Goal: Find specific page/section

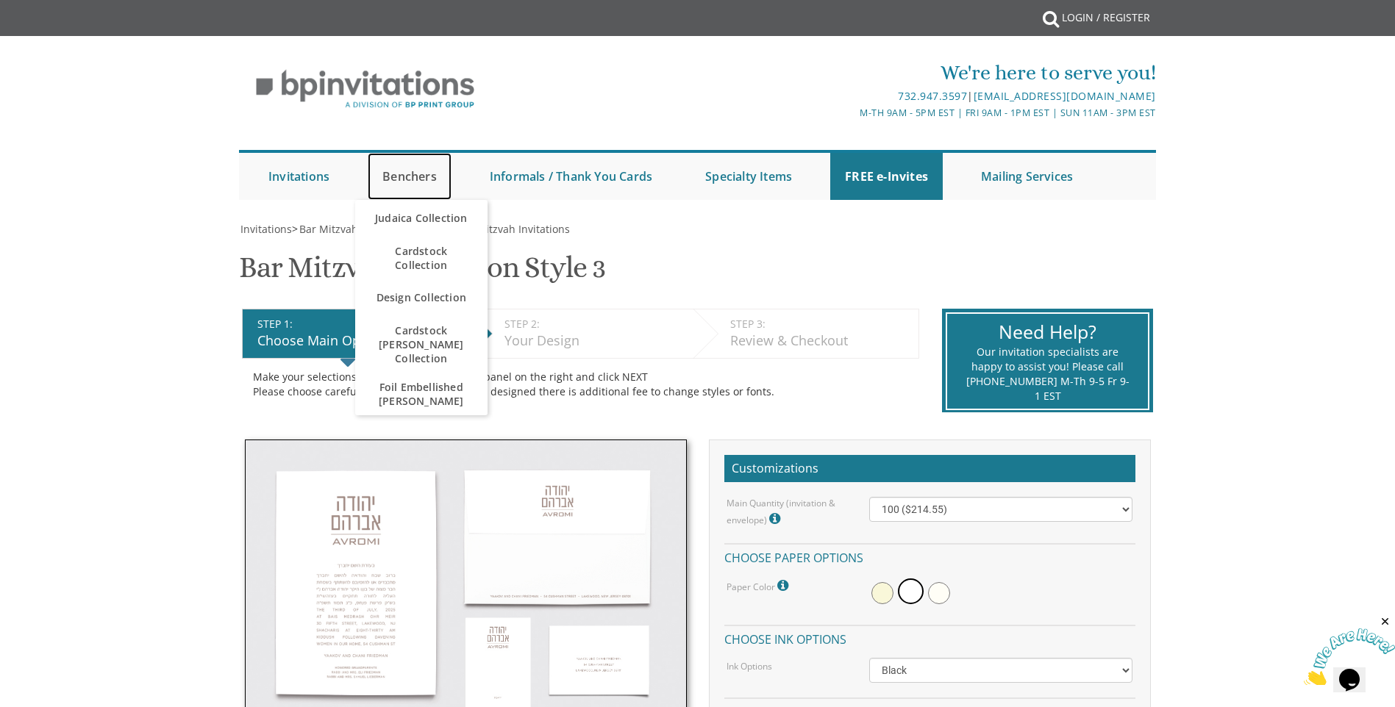
click at [427, 168] on link "Benchers" at bounding box center [410, 176] width 84 height 47
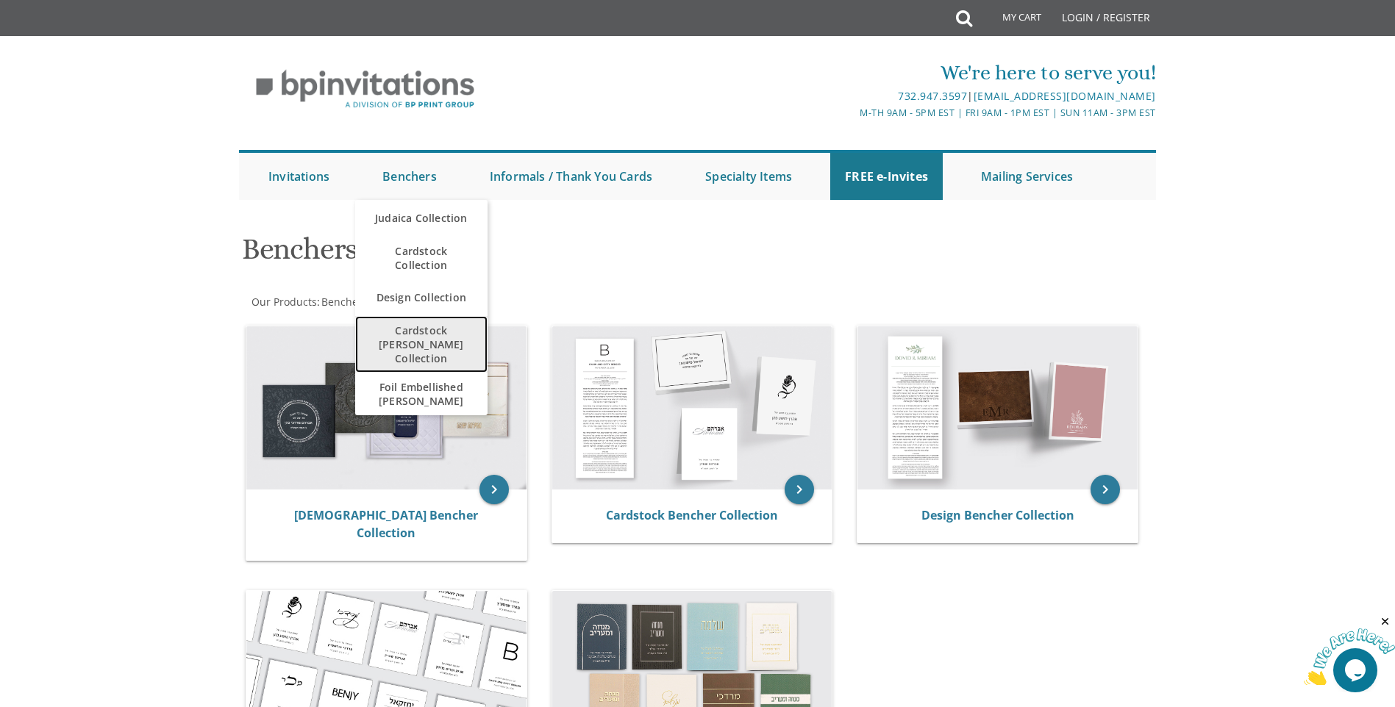
click at [426, 342] on span "Cardstock [PERSON_NAME] Collection" at bounding box center [421, 344] width 103 height 57
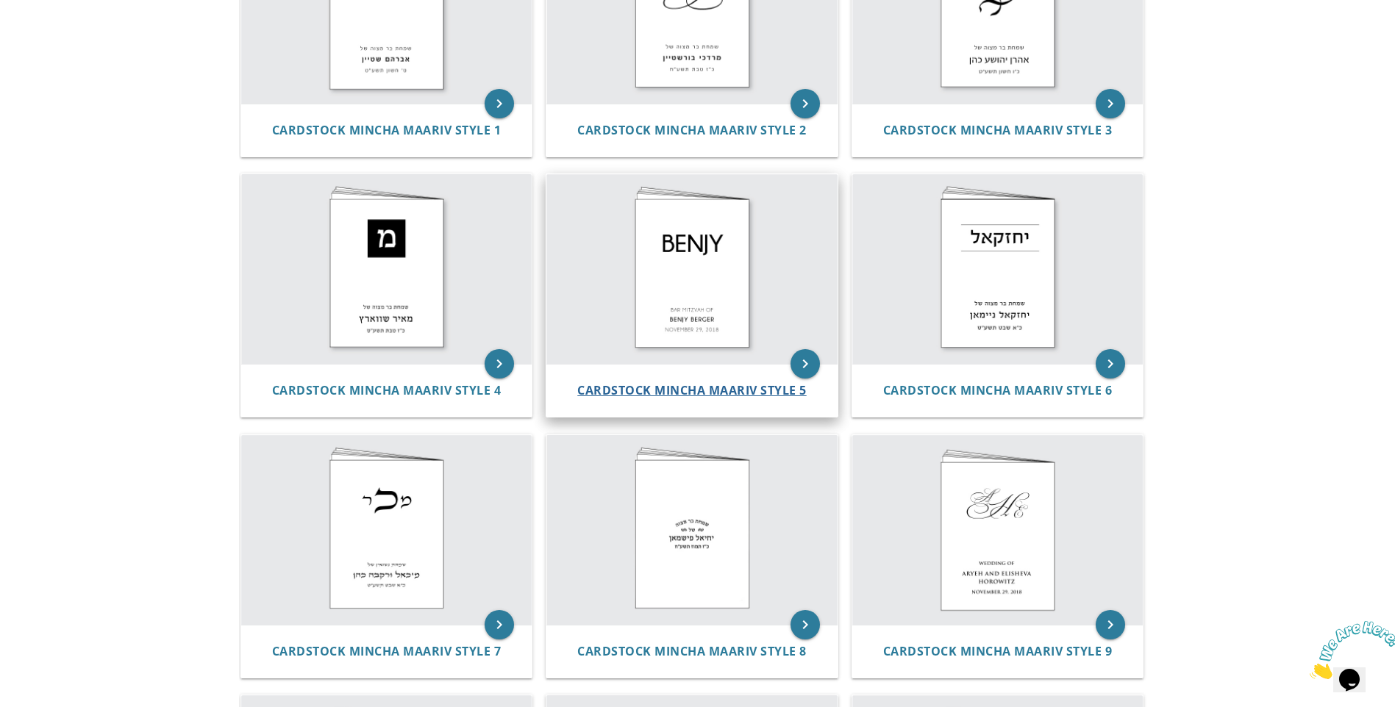
scroll to position [441, 0]
